Goal: Transaction & Acquisition: Book appointment/travel/reservation

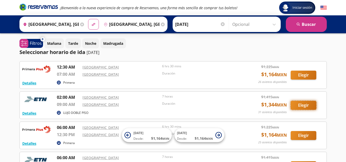
click at [300, 105] on button "Elegir" at bounding box center [304, 105] width 26 height 9
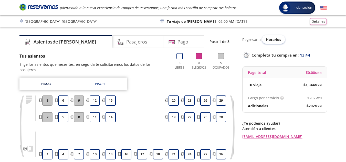
click at [274, 39] on span "Horarios" at bounding box center [273, 39] width 15 height 5
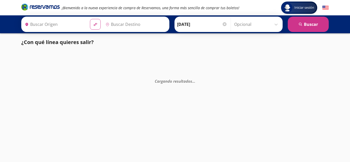
type input "[GEOGRAPHIC_DATA], [GEOGRAPHIC_DATA]"
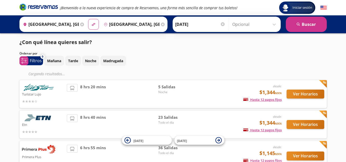
click at [294, 123] on div "Ver Horarios" at bounding box center [303, 125] width 43 height 20
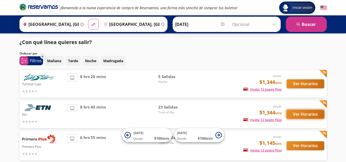
click at [307, 113] on button "Ver Horarios" at bounding box center [306, 114] width 38 height 9
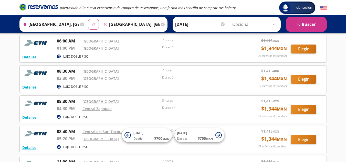
scroll to position [58, 0]
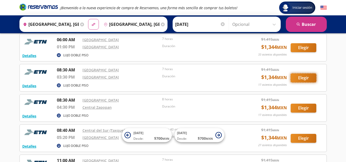
click at [301, 75] on button "Elegir" at bounding box center [304, 78] width 26 height 9
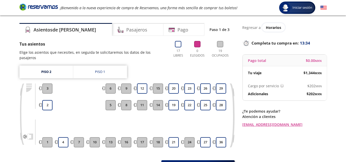
scroll to position [12, 0]
click at [62, 138] on button "4" at bounding box center [63, 142] width 10 height 10
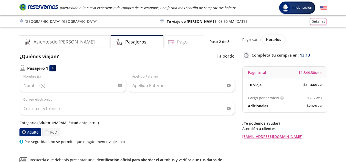
click at [177, 40] on h4 "Pago" at bounding box center [182, 41] width 11 height 7
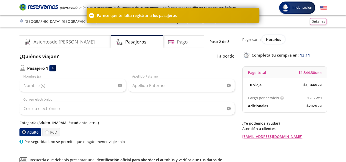
click at [115, 34] on div "Group 9 Created with Sketch. Datos para la compra Ciudad de México - Guadalajar…" at bounding box center [173, 119] width 346 height 238
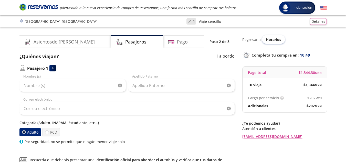
click at [274, 40] on span "Horarios" at bounding box center [273, 39] width 15 height 5
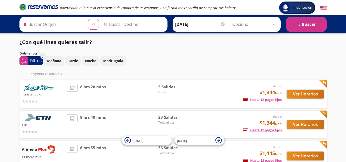
type input "[GEOGRAPHIC_DATA], [GEOGRAPHIC_DATA]"
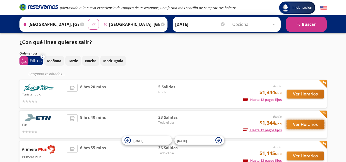
click at [299, 125] on button "Ver Horarios" at bounding box center [306, 124] width 38 height 9
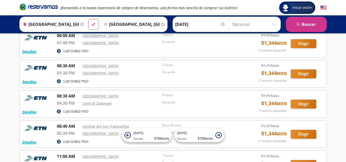
scroll to position [64, 0]
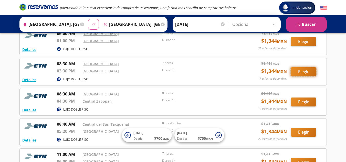
click at [303, 70] on button "Elegir" at bounding box center [304, 71] width 26 height 9
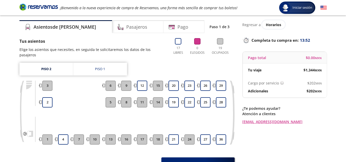
scroll to position [16, 0]
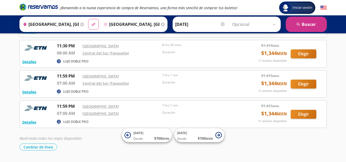
scroll to position [610, 0]
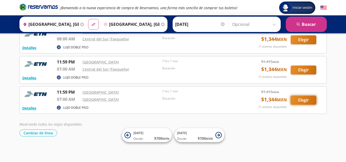
click at [308, 99] on button "Elegir" at bounding box center [304, 100] width 26 height 9
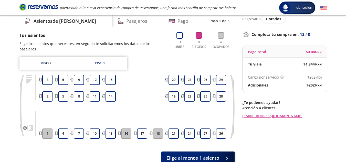
scroll to position [21, 0]
